Goal: Transaction & Acquisition: Purchase product/service

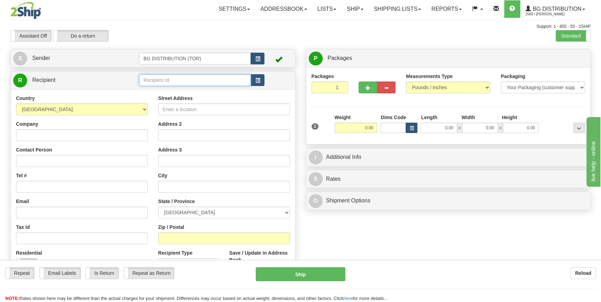
click at [171, 78] on input "text" at bounding box center [195, 80] width 112 height 12
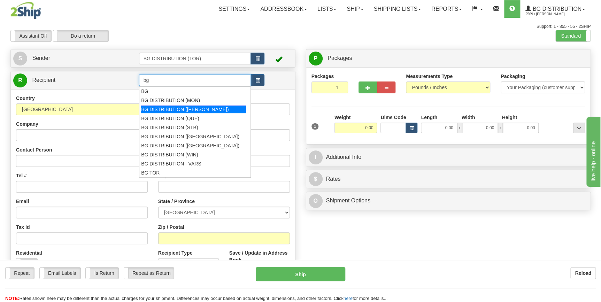
click at [188, 111] on div "BG DISTRIBUTION ([PERSON_NAME])" at bounding box center [193, 110] width 105 height 8
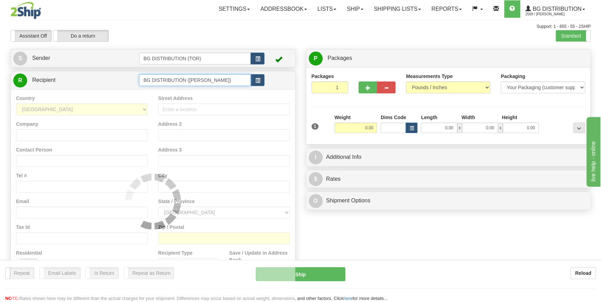
type input "BG DISTRIBUTION ([PERSON_NAME])"
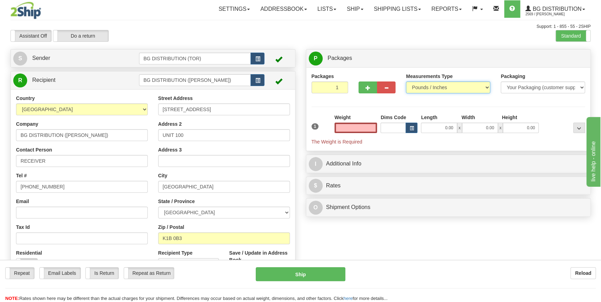
type input "0.00"
click at [463, 90] on select "Pounds / Inches Kilograms / Centimeters" at bounding box center [448, 88] width 84 height 12
click at [510, 100] on div "Packages 1 1 Measurements Type" at bounding box center [448, 109] width 274 height 73
click at [558, 89] on select "Your Packaging (customer supplied) Envelope (carrier supplied) Pack (carrier su…" at bounding box center [543, 88] width 84 height 12
select select "2"
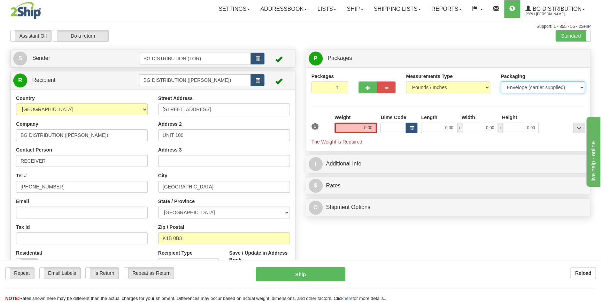
click at [501, 82] on select "Your Packaging (customer supplied) Envelope (carrier supplied) Pack (carrier su…" at bounding box center [543, 88] width 84 height 12
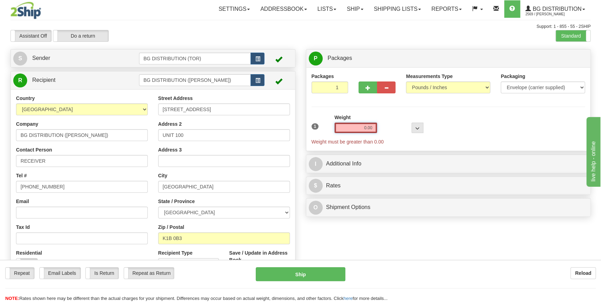
drag, startPoint x: 356, startPoint y: 130, endPoint x: 393, endPoint y: 129, distance: 37.6
click at [393, 129] on div "1 Weight 0.00 Dims Code 0 x" at bounding box center [448, 129] width 277 height 31
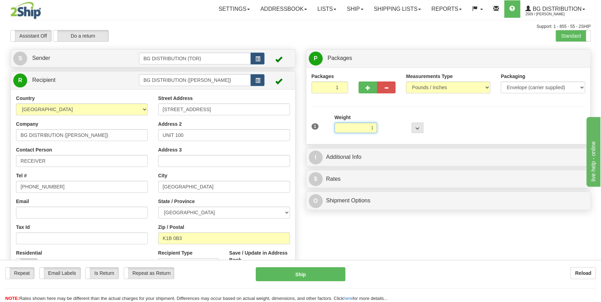
click button "Delete" at bounding box center [0, 0] width 0 height 0
type input "1.00"
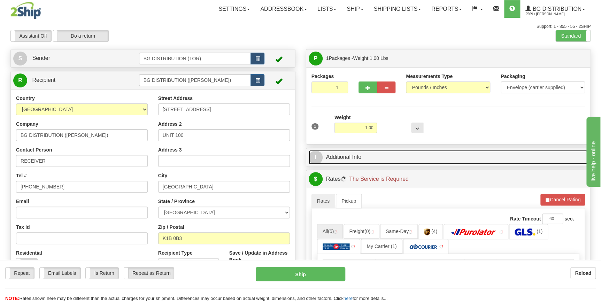
click at [375, 160] on link "I Additional Info" at bounding box center [448, 157] width 279 height 14
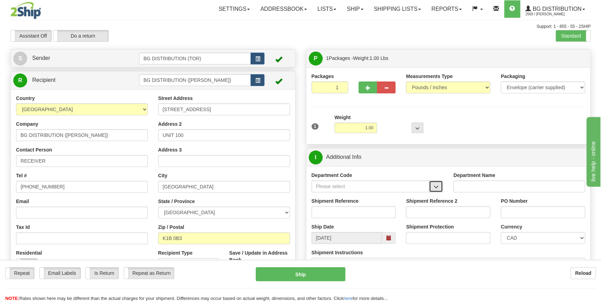
click at [436, 187] on span "button" at bounding box center [435, 187] width 5 height 5
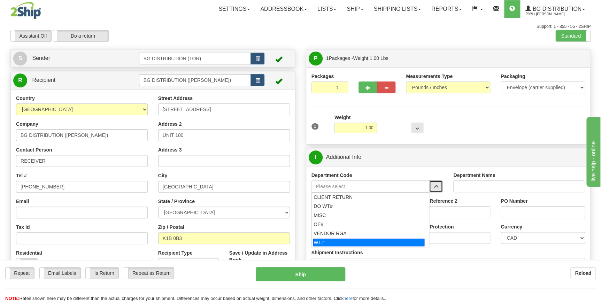
click at [347, 241] on div "WT#" at bounding box center [368, 243] width 111 height 8
type input "WT#"
type input "WAREHOUSE TRANSFERS"
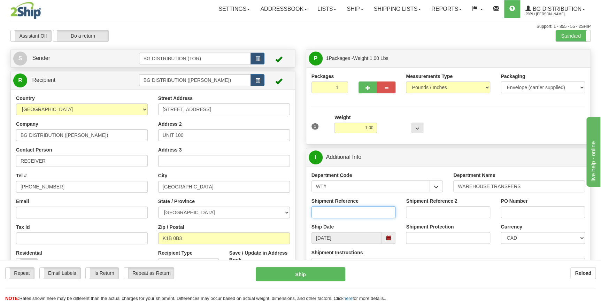
click at [335, 209] on input "Shipment Reference" at bounding box center [353, 212] width 84 height 12
type input "ATTN: [PERSON_NAME]"
drag, startPoint x: 368, startPoint y: 212, endPoint x: 303, endPoint y: 212, distance: 65.5
click at [534, 213] on input "PO Number" at bounding box center [543, 212] width 84 height 12
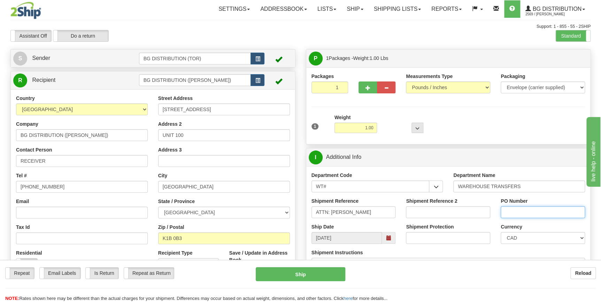
paste input "ATTN: [PERSON_NAME]"
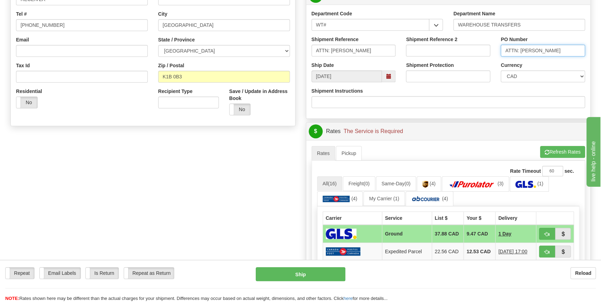
scroll to position [158, 0]
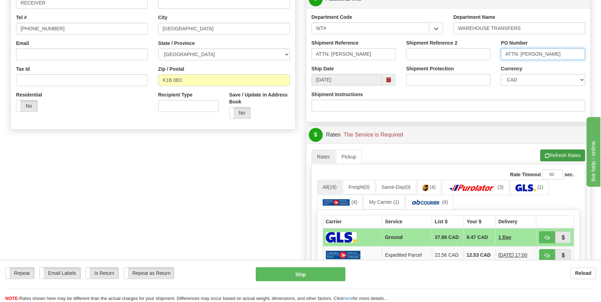
type input "ATTN: [PERSON_NAME]"
click at [548, 155] on button "Refresh Rates" at bounding box center [562, 155] width 45 height 12
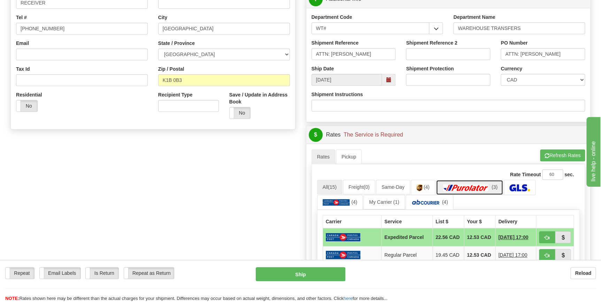
click at [475, 185] on img at bounding box center [465, 187] width 49 height 7
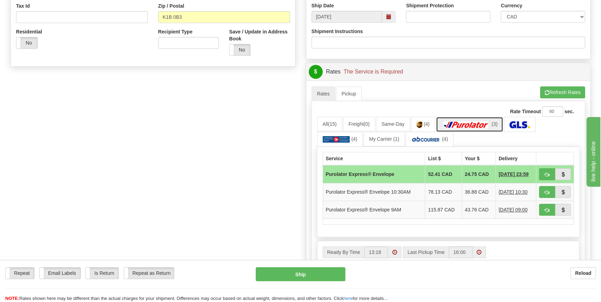
scroll to position [222, 0]
click at [545, 173] on span "button" at bounding box center [546, 174] width 5 height 5
type input "212"
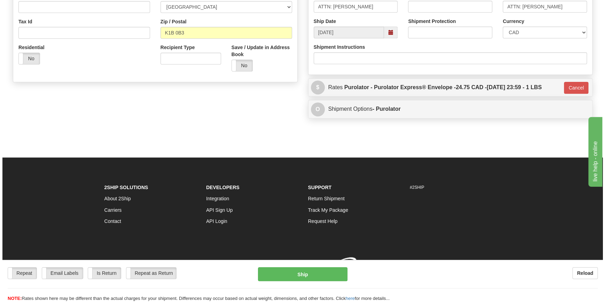
scroll to position [215, 0]
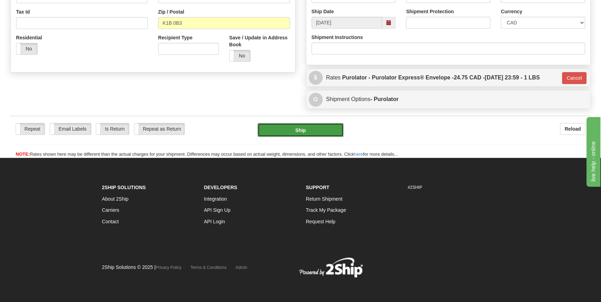
click at [303, 133] on button "Ship" at bounding box center [300, 130] width 86 height 14
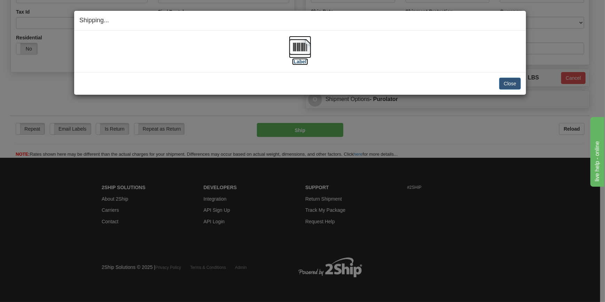
click at [299, 53] on img at bounding box center [300, 47] width 22 height 22
